Goal: Browse casually

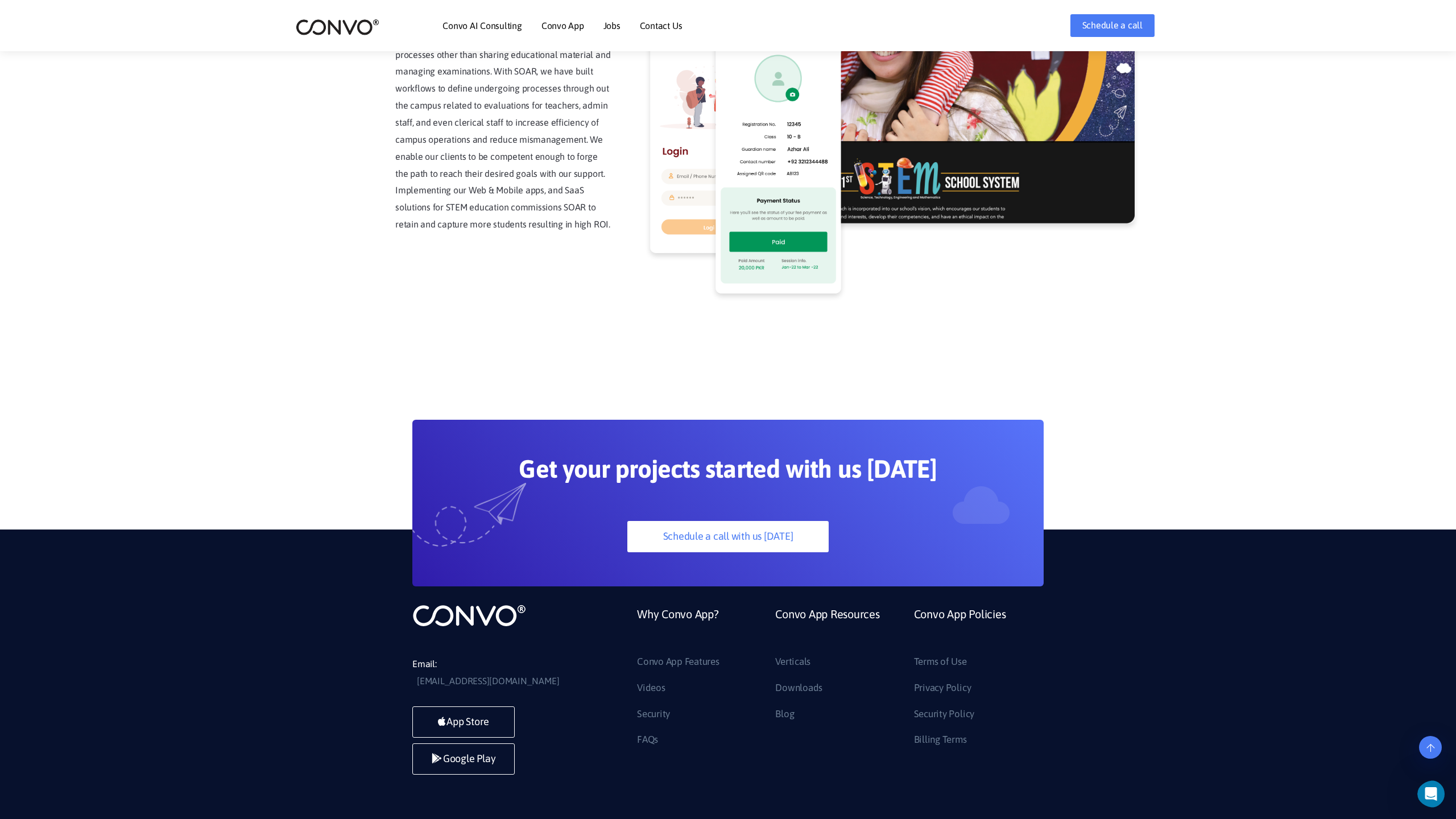
scroll to position [2895, 0]
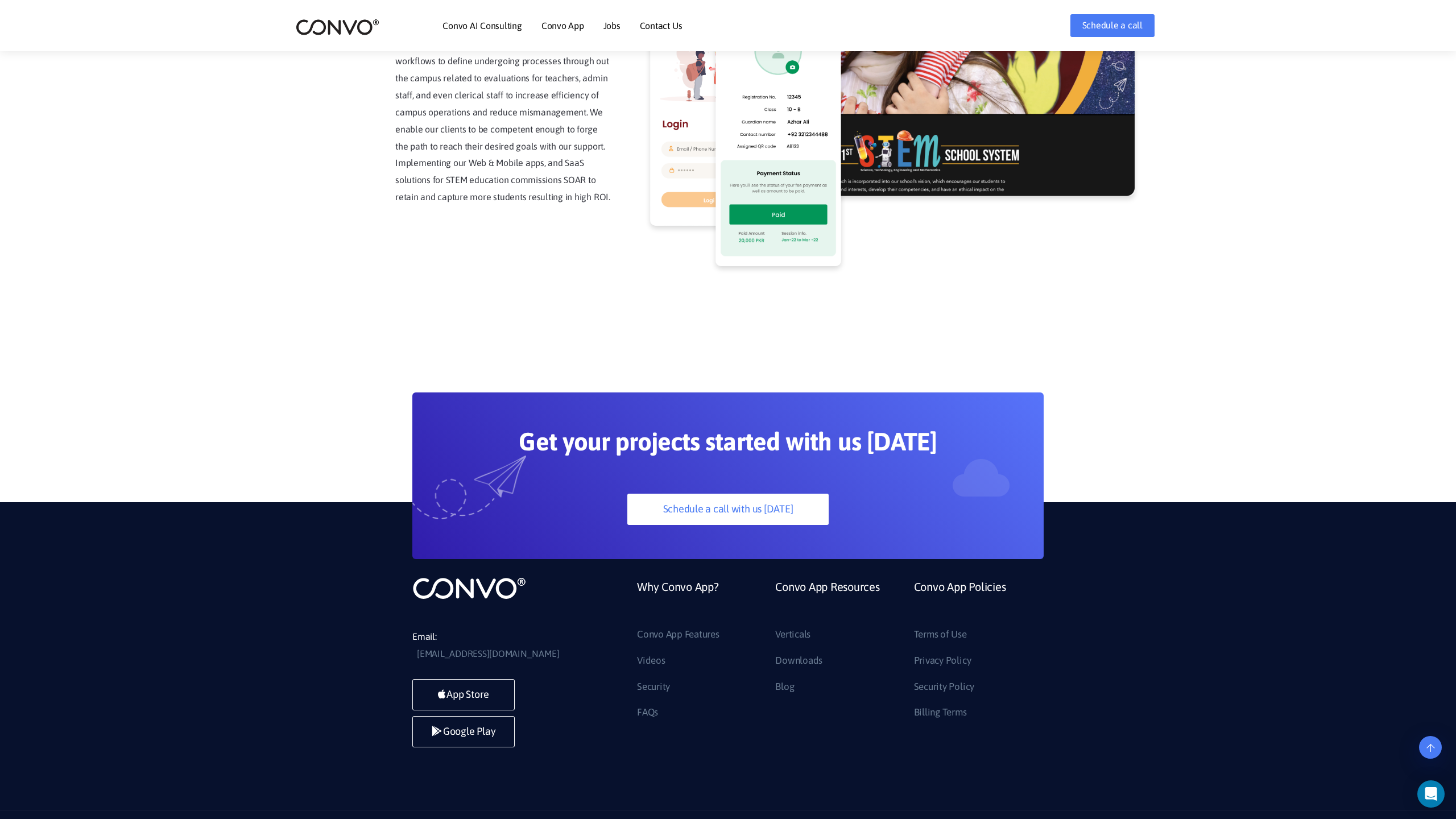
scroll to position [2895, 0]
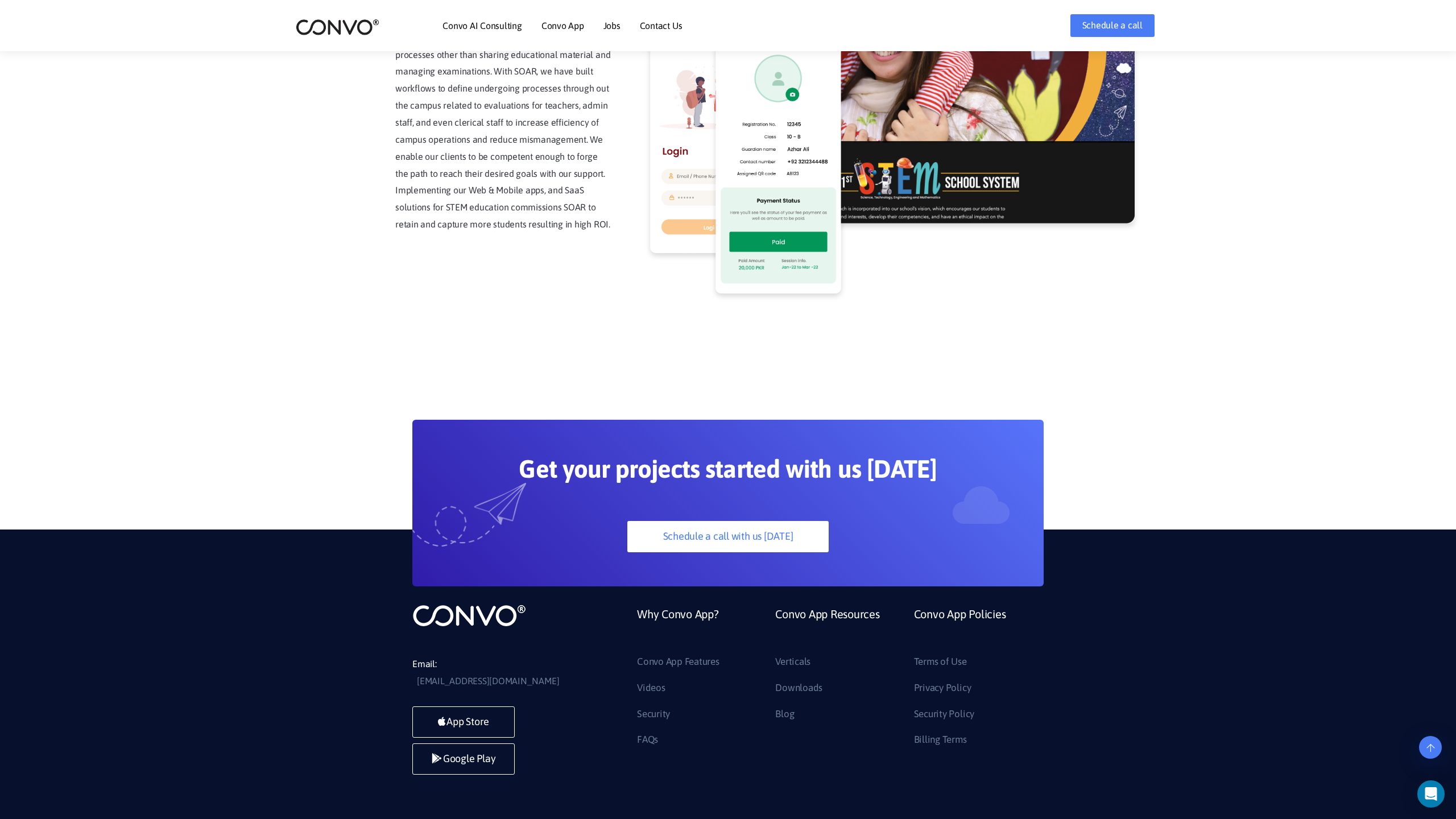
scroll to position [2895, 0]
